Goal: Understand process/instructions: Learn how to perform a task or action

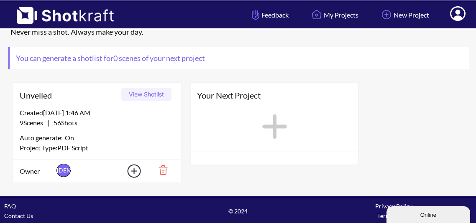
scroll to position [33, 0]
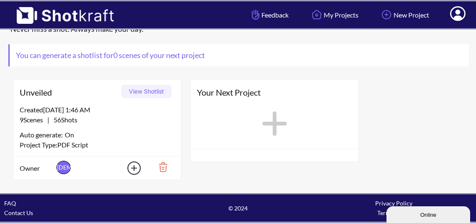
click at [138, 91] on button "View Shotlist" at bounding box center [146, 91] width 50 height 13
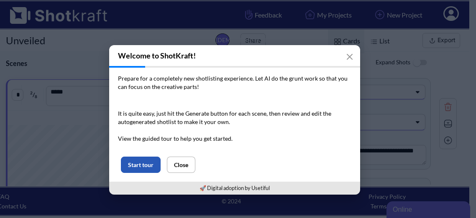
scroll to position [0, 6]
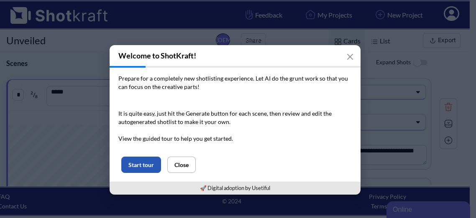
click at [132, 163] on button "Start tour" at bounding box center [141, 165] width 40 height 16
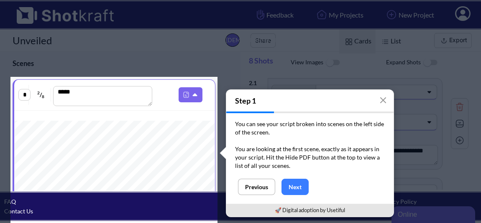
scroll to position [51, 0]
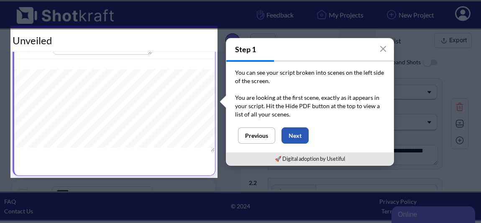
click at [297, 139] on button "Next" at bounding box center [294, 135] width 27 height 16
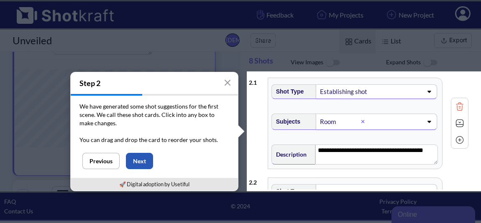
click at [143, 161] on button "Next" at bounding box center [139, 161] width 27 height 16
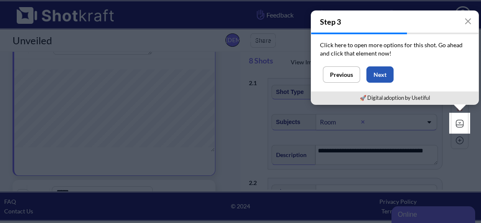
click at [388, 77] on button "Next" at bounding box center [379, 74] width 27 height 16
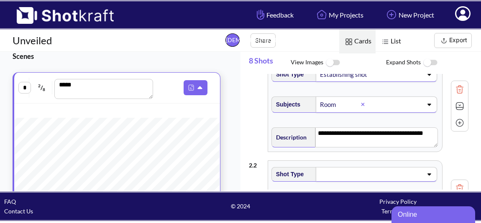
scroll to position [13, 0]
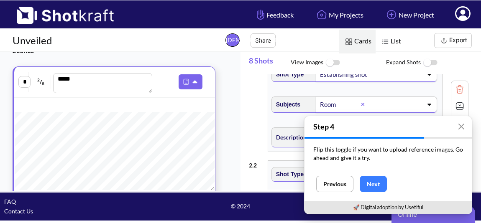
click at [374, 185] on button "Next" at bounding box center [372, 184] width 27 height 16
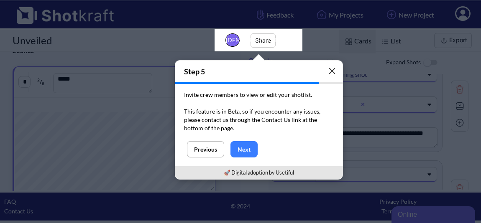
click at [329, 71] on icon "button" at bounding box center [332, 71] width 7 height 7
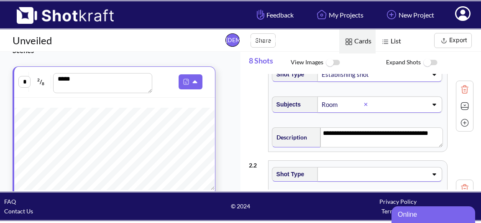
scroll to position [0, 0]
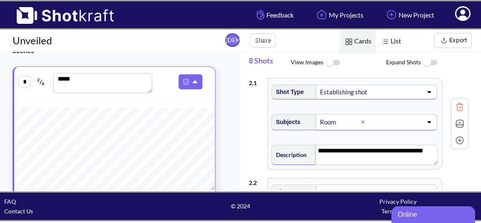
click at [357, 39] on span "Cards" at bounding box center [357, 42] width 36 height 24
click at [333, 63] on img at bounding box center [332, 63] width 19 height 18
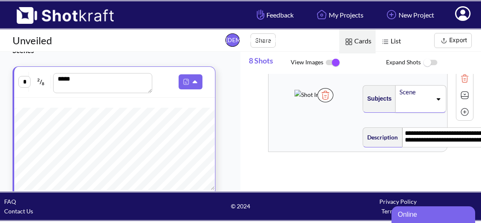
scroll to position [1364, 0]
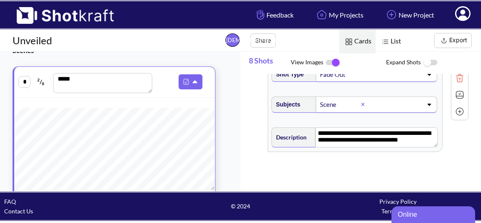
click at [387, 40] on img at bounding box center [385, 41] width 11 height 11
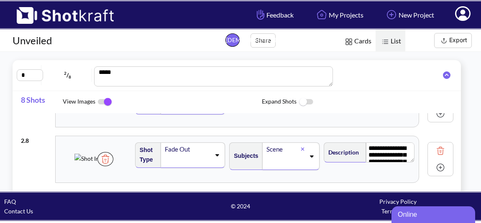
scroll to position [0, 0]
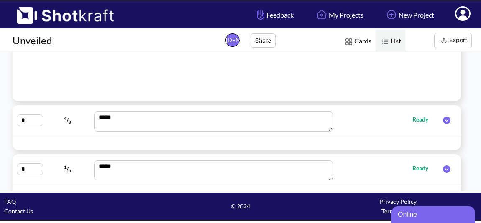
click at [445, 121] on icon at bounding box center [447, 121] width 8 height 8
